Goal: Find specific page/section: Find specific page/section

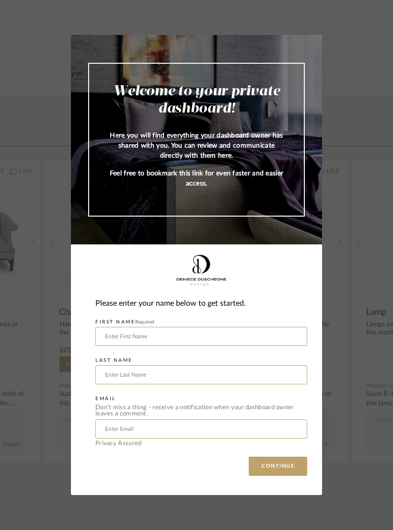
type input "[PERSON_NAME]"
click at [195, 374] on input "text" at bounding box center [201, 374] width 212 height 19
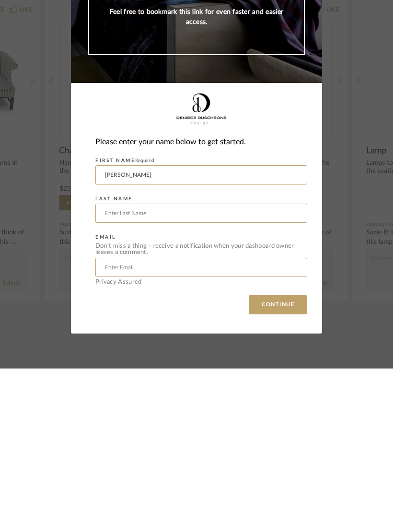
type input "Litt"
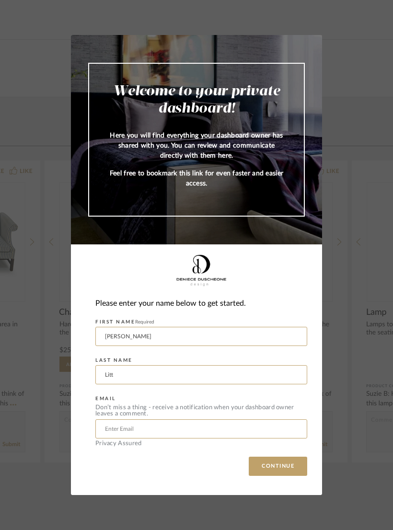
click at [182, 428] on input "text" at bounding box center [201, 428] width 212 height 19
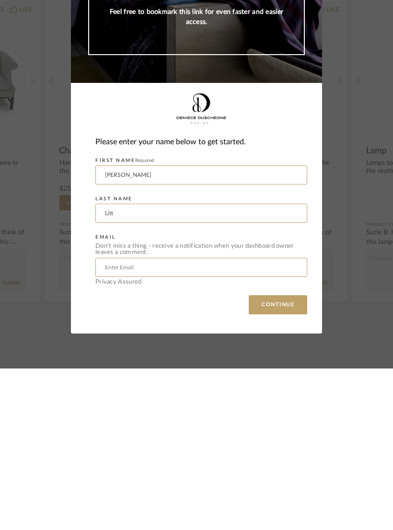
type input "[PERSON_NAME][EMAIL_ADDRESS][PERSON_NAME][DOMAIN_NAME]"
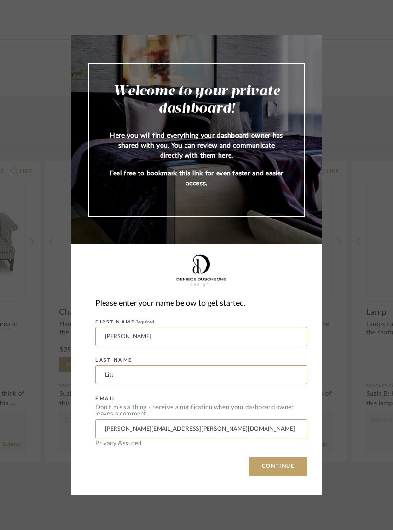
click at [286, 466] on button "CONTINUE" at bounding box center [278, 465] width 58 height 19
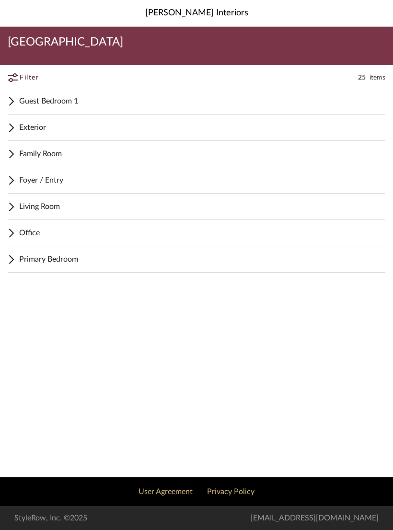
click at [75, 98] on span "Guest Bedroom 1" at bounding box center [202, 100] width 366 height 11
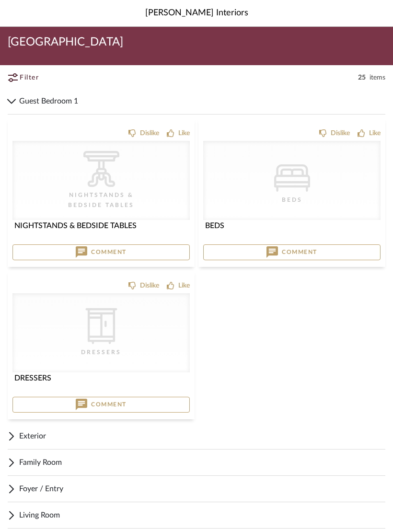
click at [21, 96] on span "Guest Bedroom 1" at bounding box center [202, 100] width 366 height 11
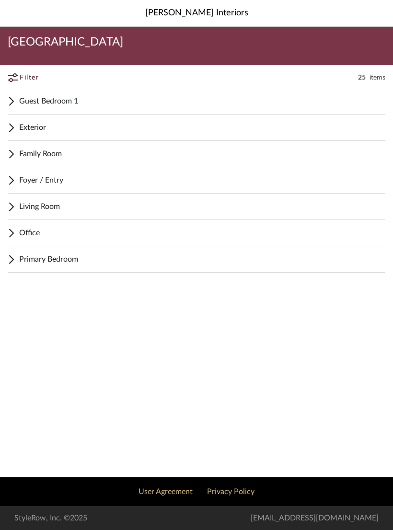
click at [77, 208] on span "Living Room" at bounding box center [202, 206] width 366 height 11
click at [80, 263] on span "Primary Bedroom" at bounding box center [202, 258] width 366 height 11
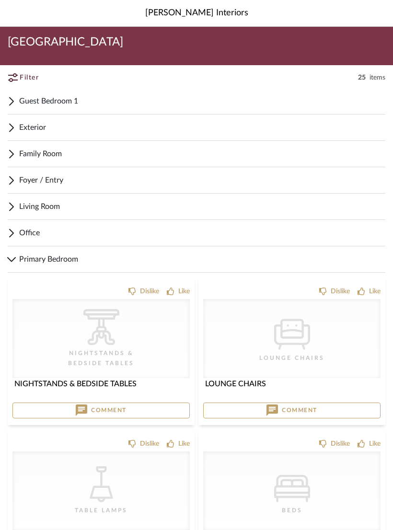
click at [104, 210] on span "Living Room" at bounding box center [202, 206] width 366 height 11
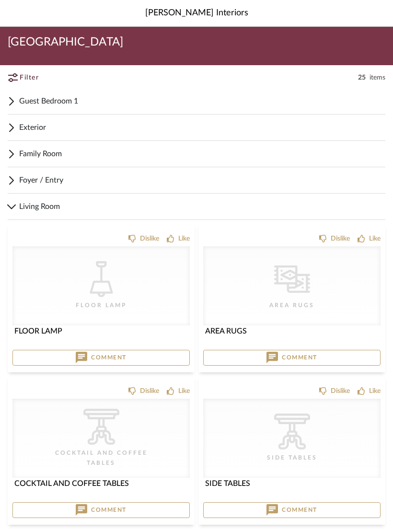
click at [306, 293] on icon "CategoryIconRugs Created with Sketch." at bounding box center [292, 279] width 36 height 36
